Goal: Communication & Community: Connect with others

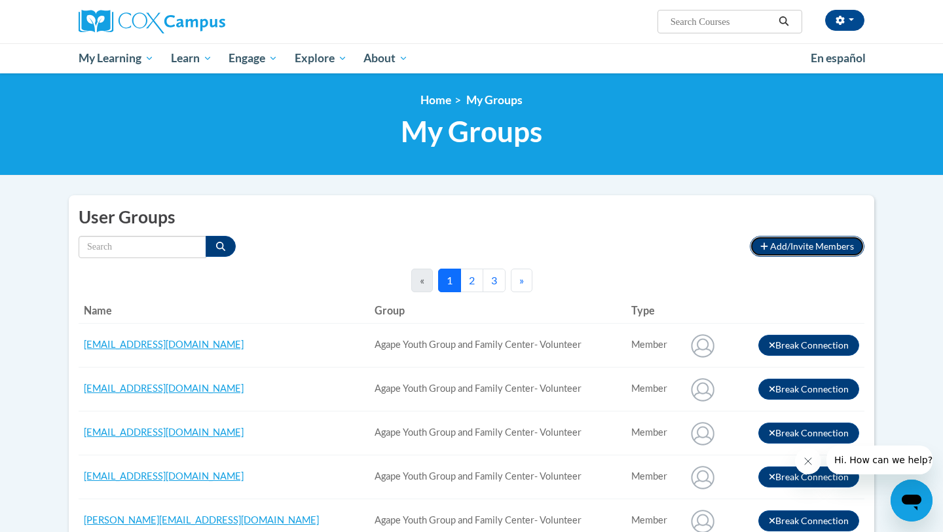
click at [796, 244] on span "Add/Invite Members" at bounding box center [812, 245] width 84 height 11
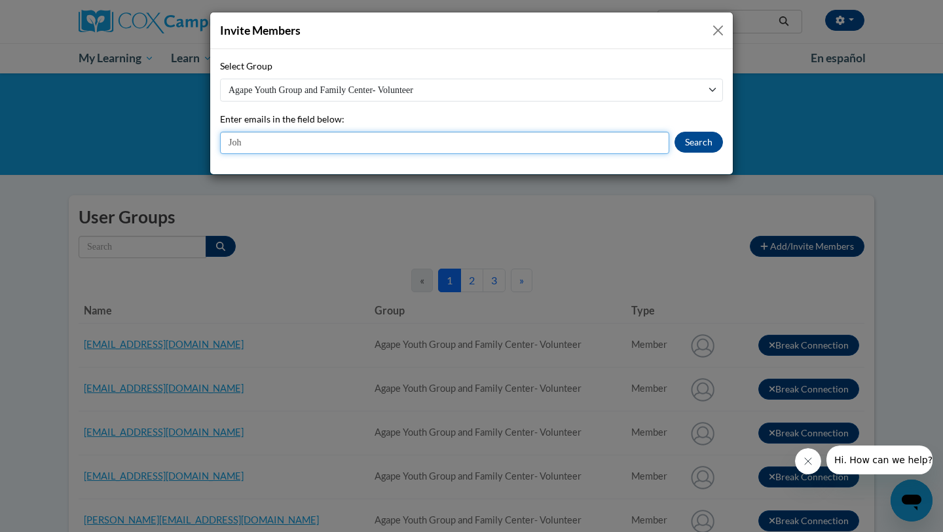
click at [410, 149] on input "Joh" at bounding box center [444, 143] width 449 height 22
paste input "[EMAIL_ADDRESS][DOMAIN_NAME]"
type input "[EMAIL_ADDRESS][DOMAIN_NAME]"
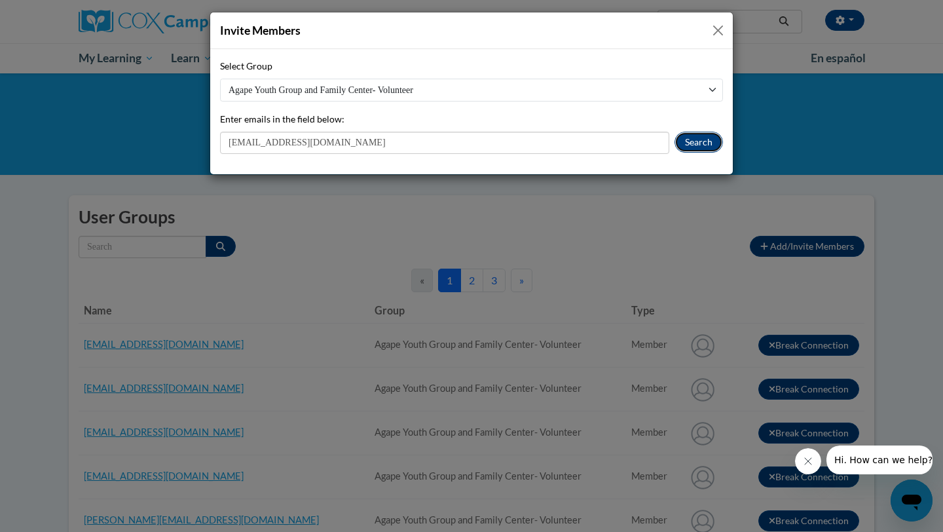
click at [708, 144] on button "Search" at bounding box center [698, 142] width 48 height 21
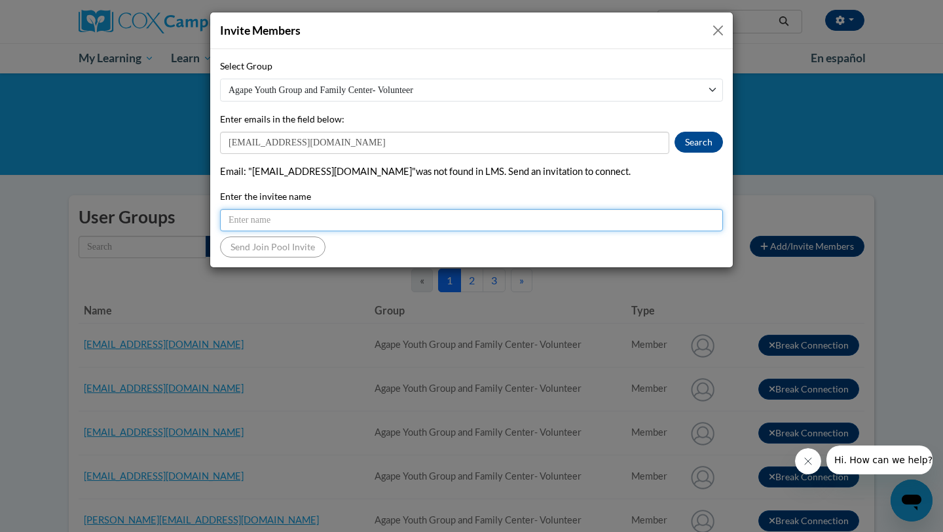
click at [362, 213] on input "Enter the invitee name" at bounding box center [471, 220] width 503 height 22
type input "[PERSON_NAME]"
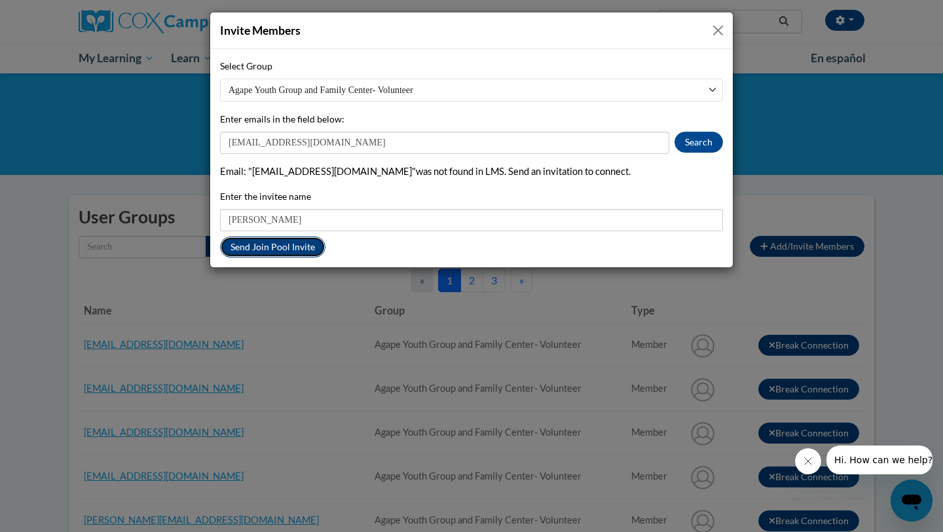
click at [302, 249] on button "Send Join Pool Invite" at bounding box center [272, 246] width 105 height 21
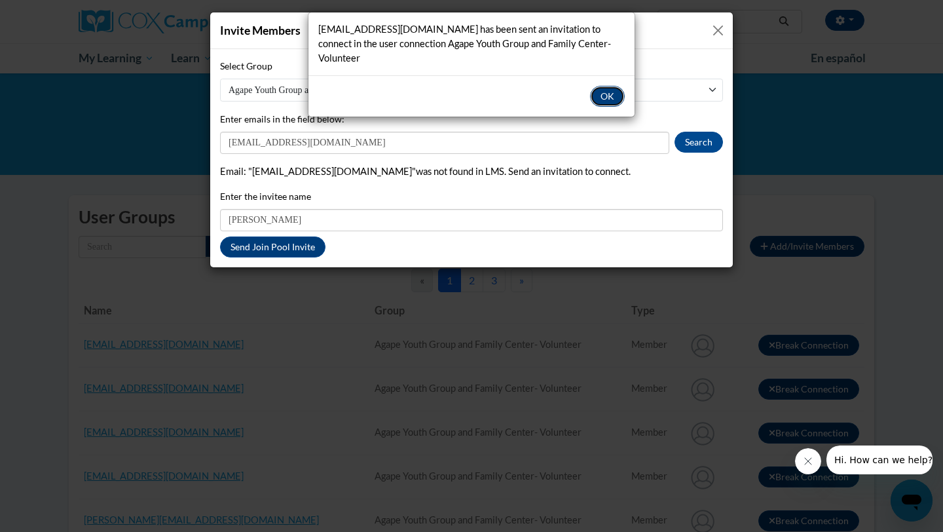
click at [614, 86] on button "OK" at bounding box center [607, 96] width 35 height 21
